Goal: Information Seeking & Learning: Find specific fact

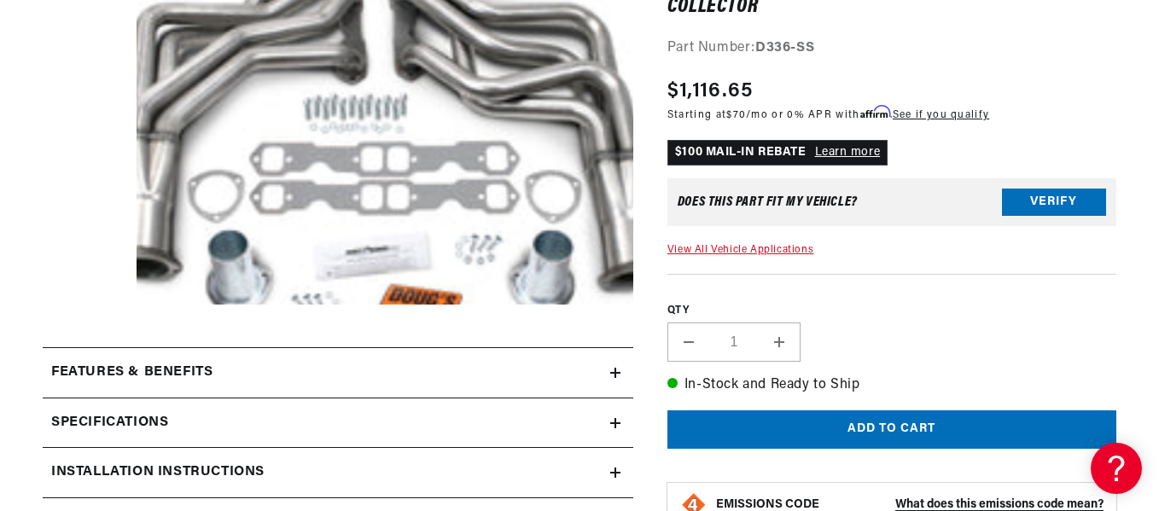
scroll to position [0, 83]
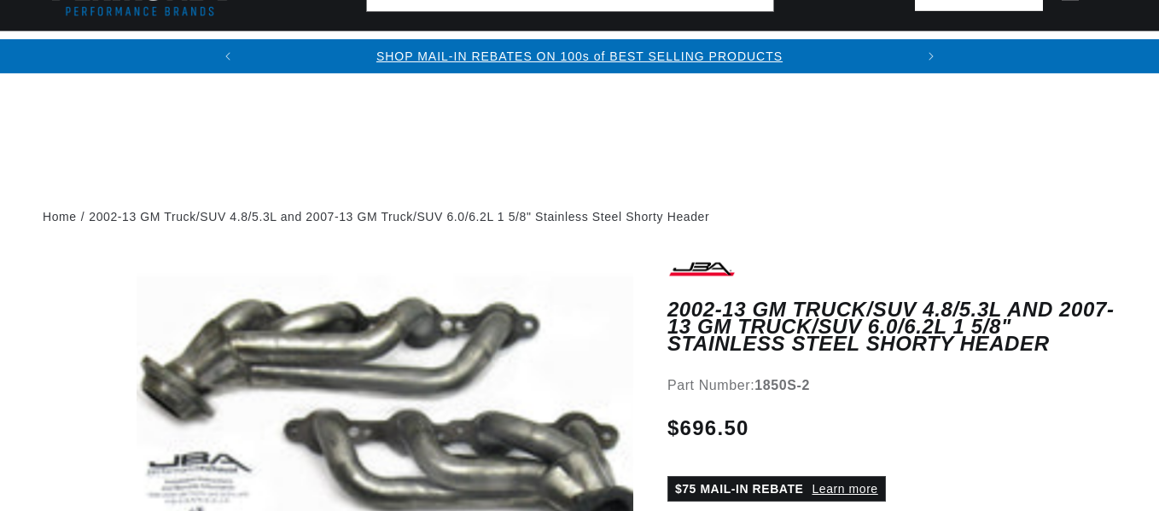
select select
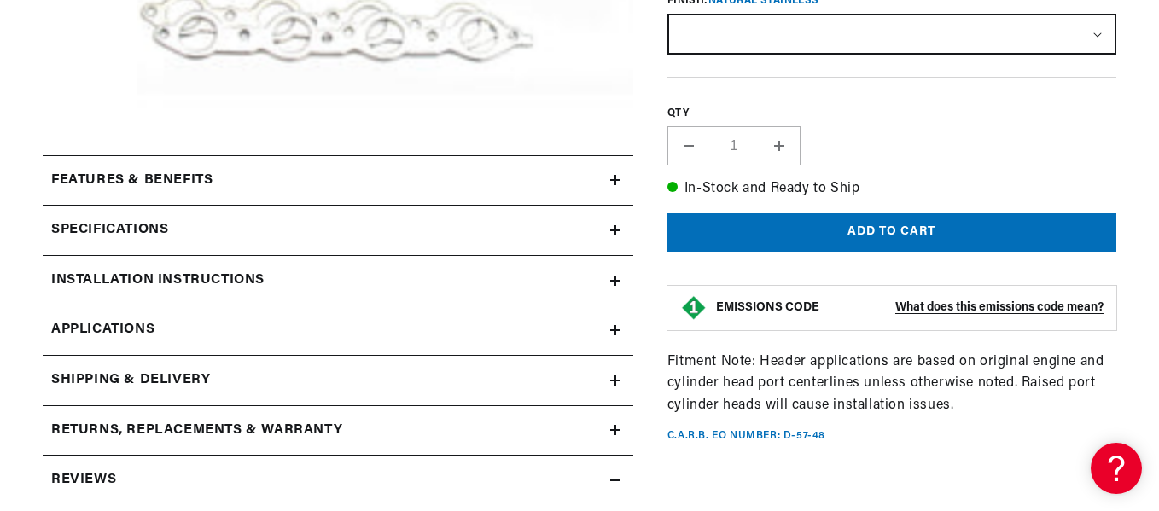
scroll to position [683, 0]
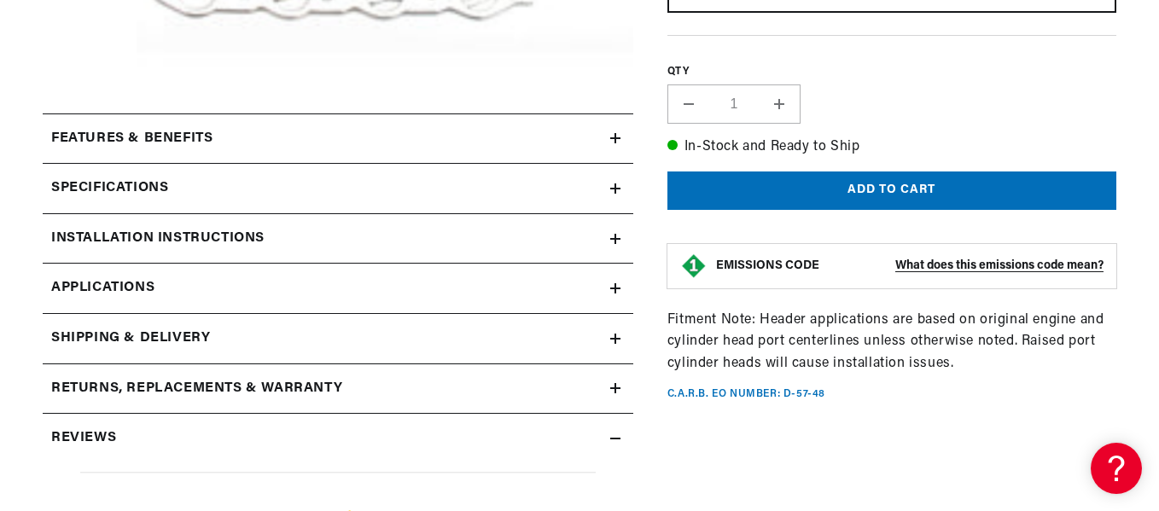
click at [616, 138] on icon at bounding box center [615, 138] width 10 height 0
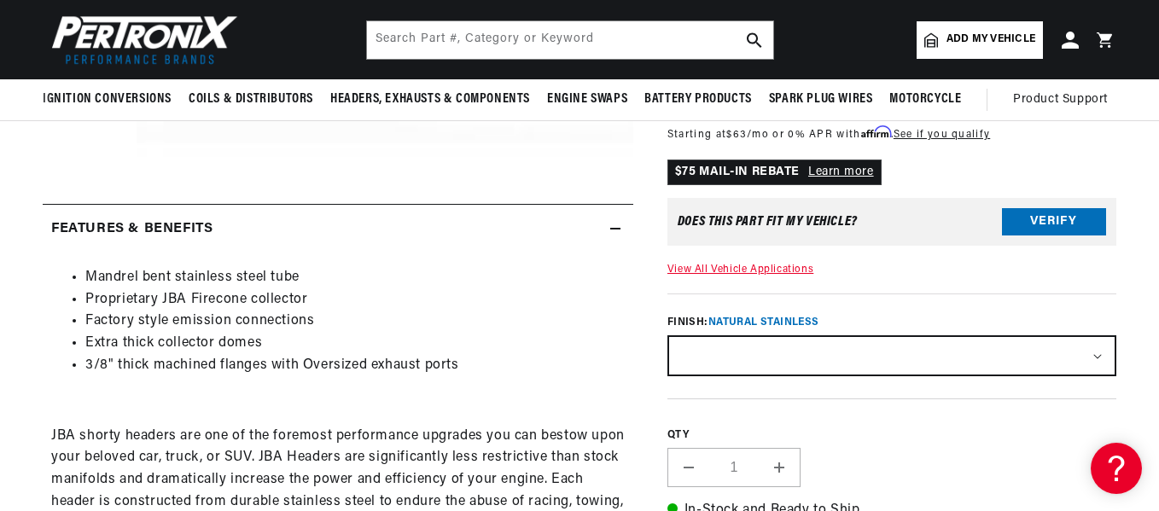
scroll to position [427, 0]
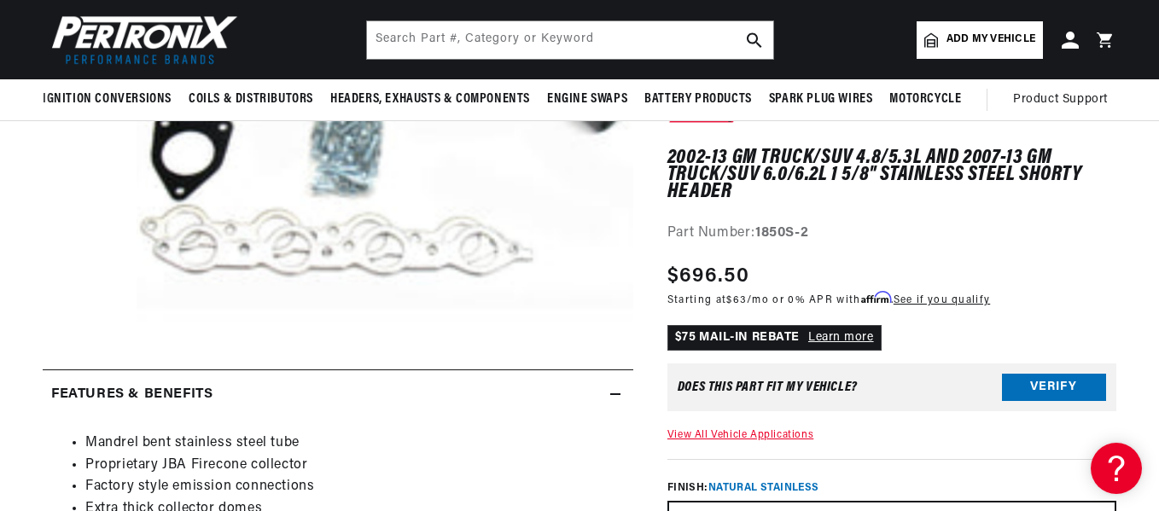
click at [612, 392] on icon at bounding box center [615, 394] width 10 height 10
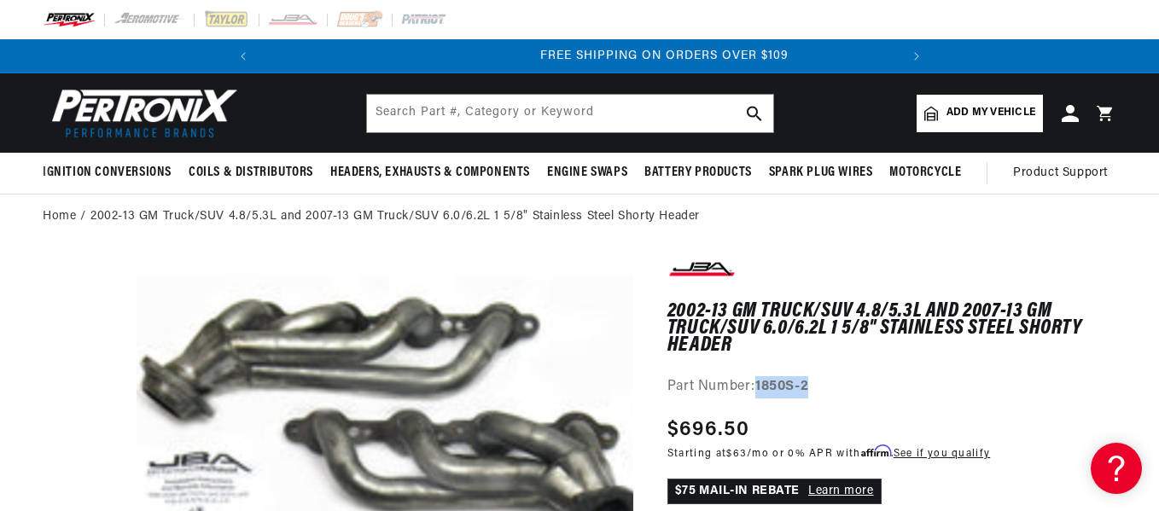
scroll to position [0, 638]
drag, startPoint x: 832, startPoint y: 376, endPoint x: 756, endPoint y: 384, distance: 77.3
click at [756, 384] on div "Part Number: 1850S-2" at bounding box center [892, 387] width 449 height 22
copy div "1850S-2"
